Goal: Find specific page/section: Find specific page/section

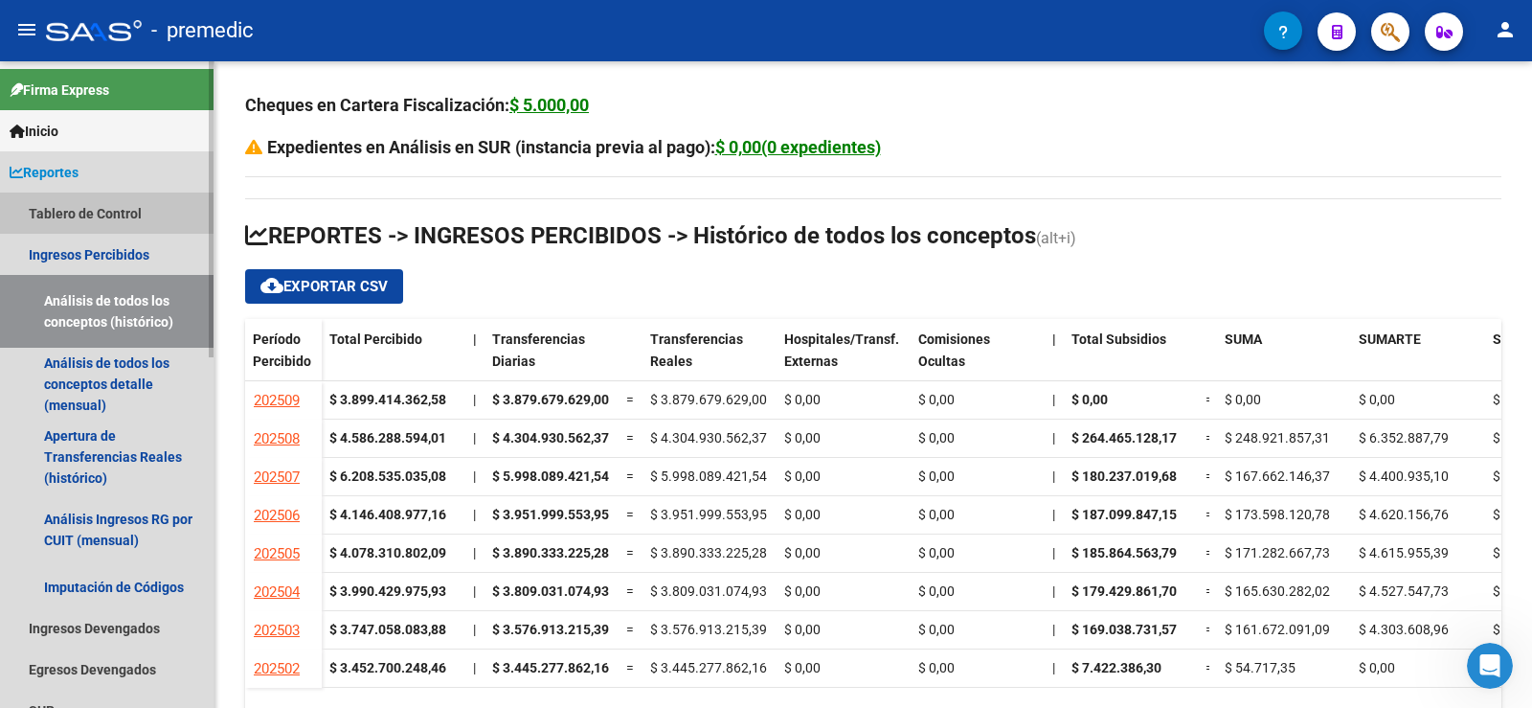
click at [97, 194] on link "Tablero de Control" at bounding box center [107, 213] width 214 height 41
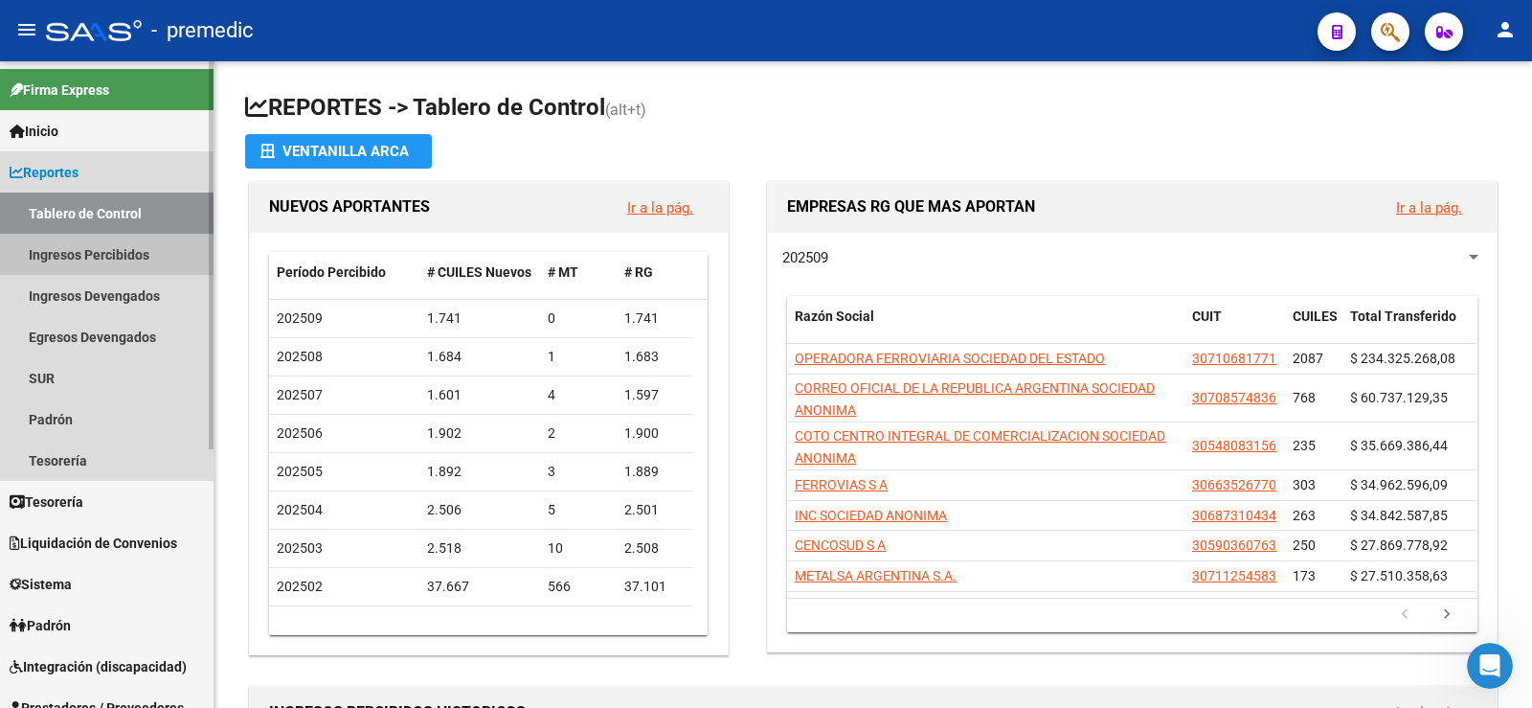
click at [89, 242] on link "Ingresos Percibidos" at bounding box center [107, 254] width 214 height 41
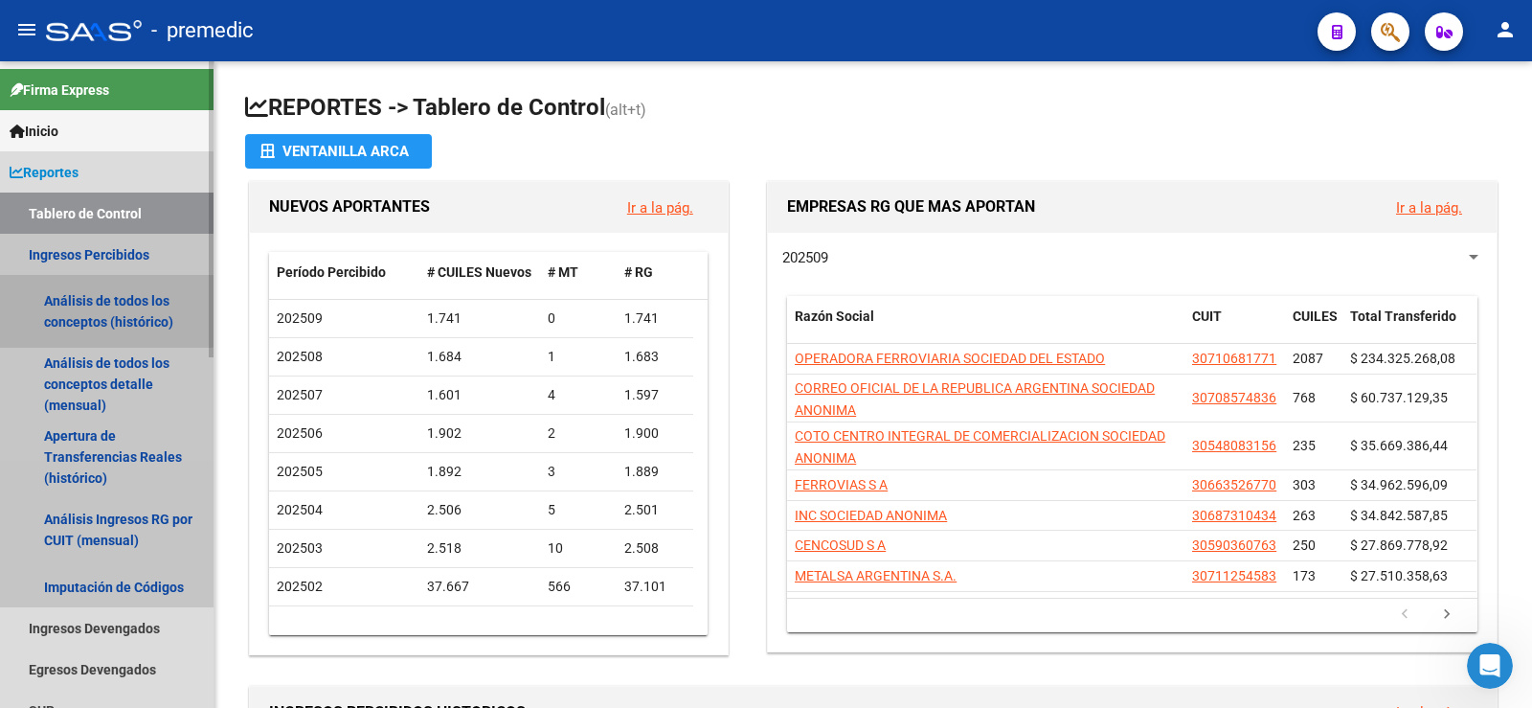
click at [62, 308] on link "Análisis de todos los conceptos (histórico)" at bounding box center [107, 311] width 214 height 73
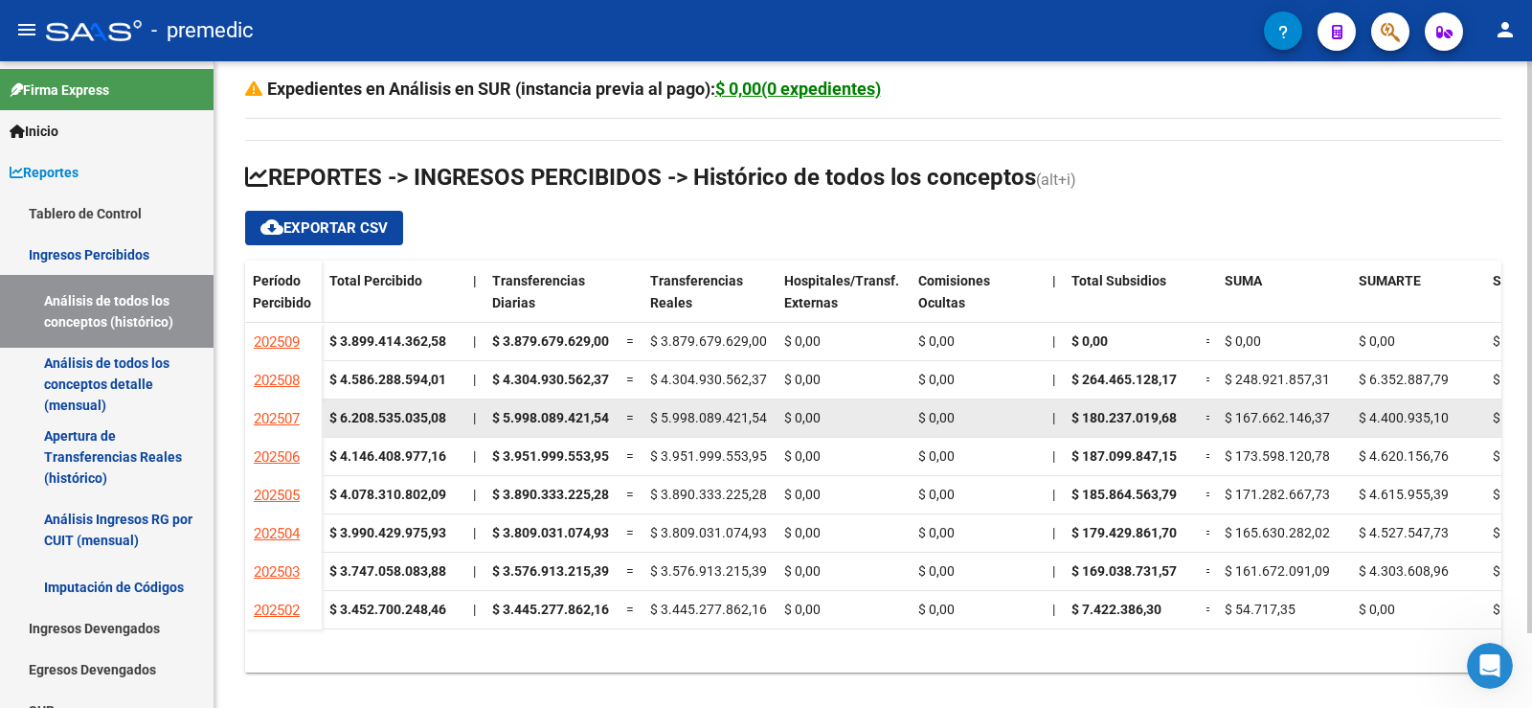
scroll to position [84, 0]
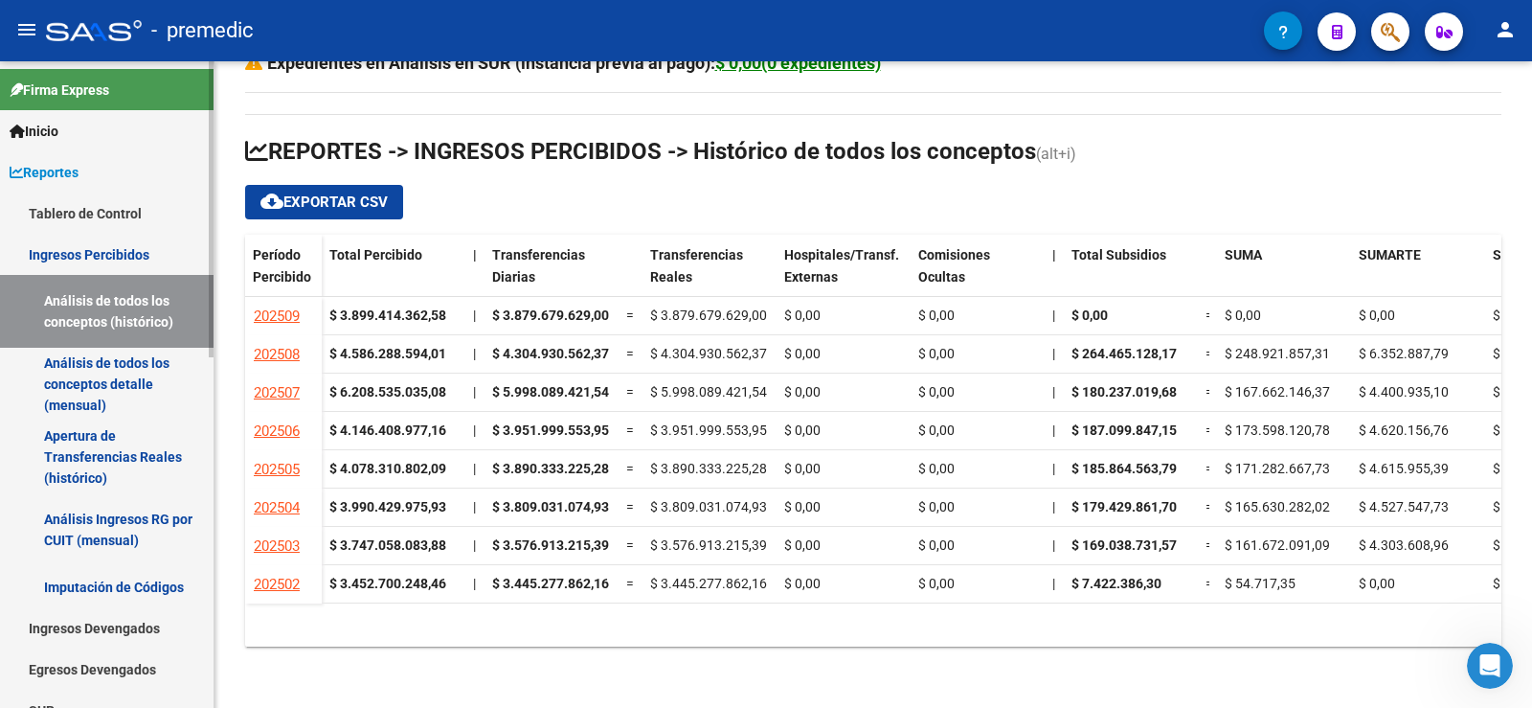
click at [66, 356] on link "Análisis de todos los conceptos detalle (mensual)" at bounding box center [107, 384] width 214 height 73
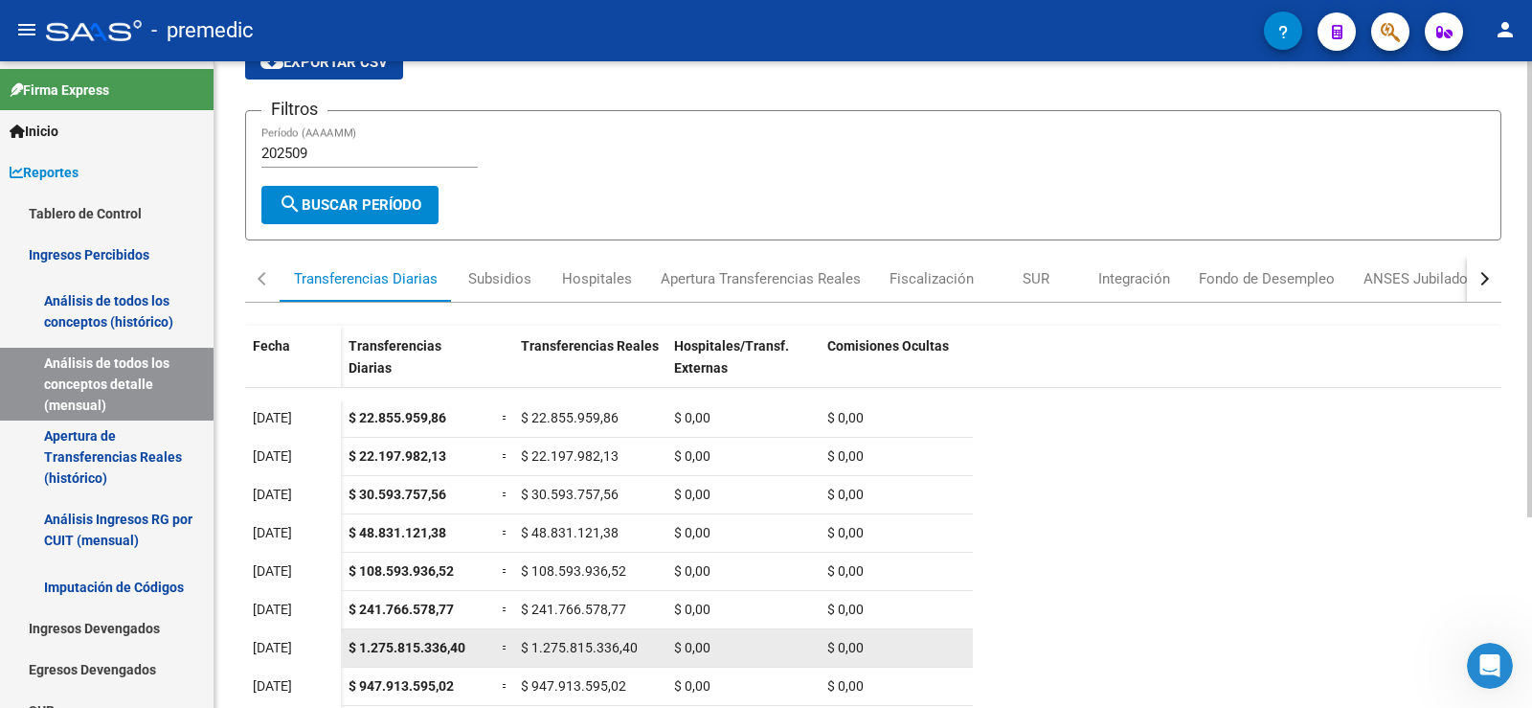
scroll to position [270, 0]
